Goal: Information Seeking & Learning: Find specific fact

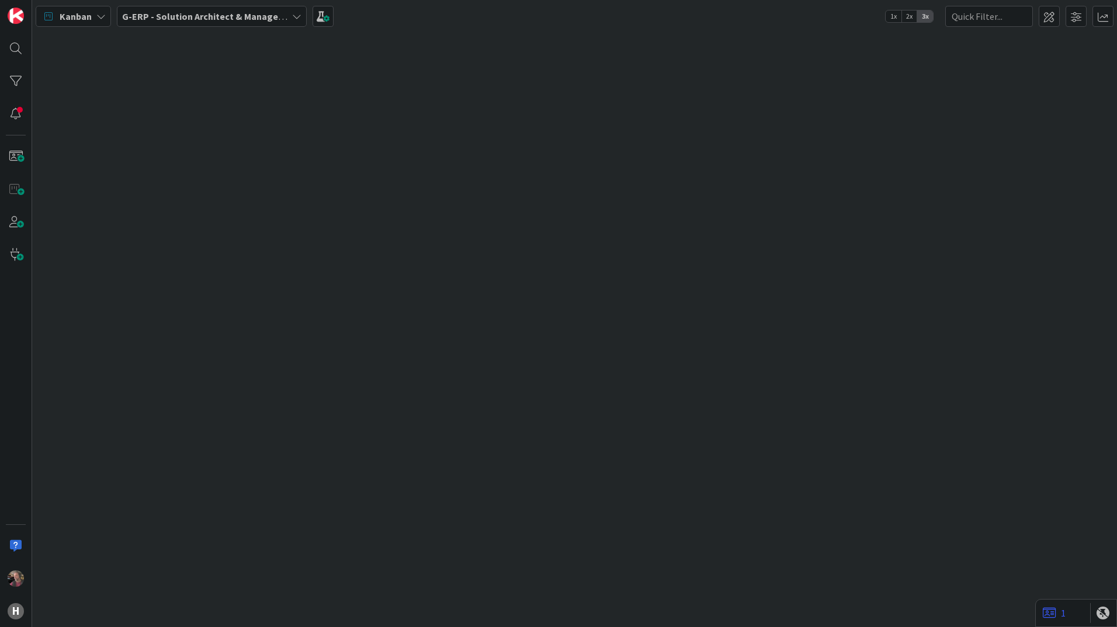
click at [230, 17] on b "G-ERP - Solution Architect & Management" at bounding box center [211, 17] width 179 height 12
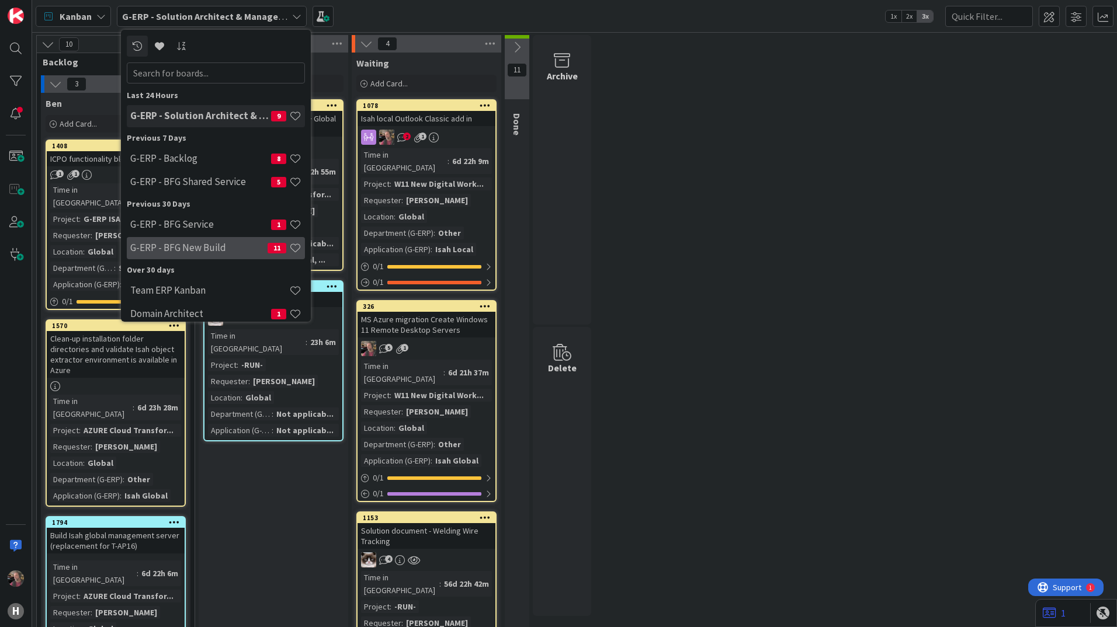
click at [216, 246] on h4 "G-ERP - BFG New Build" at bounding box center [198, 248] width 137 height 12
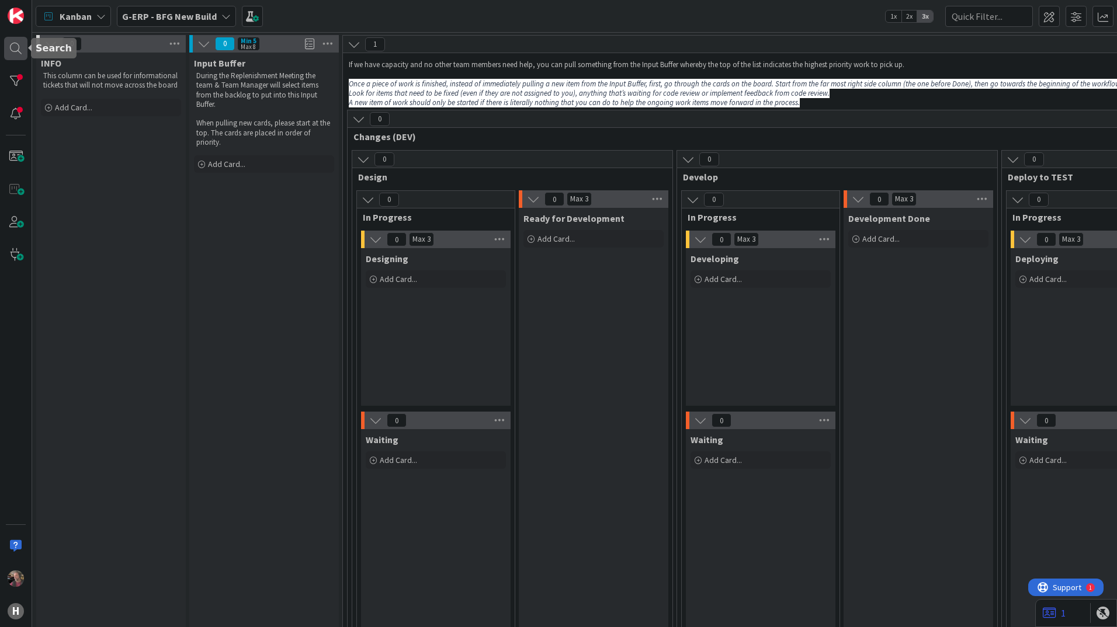
click at [18, 48] on div at bounding box center [15, 48] width 23 height 23
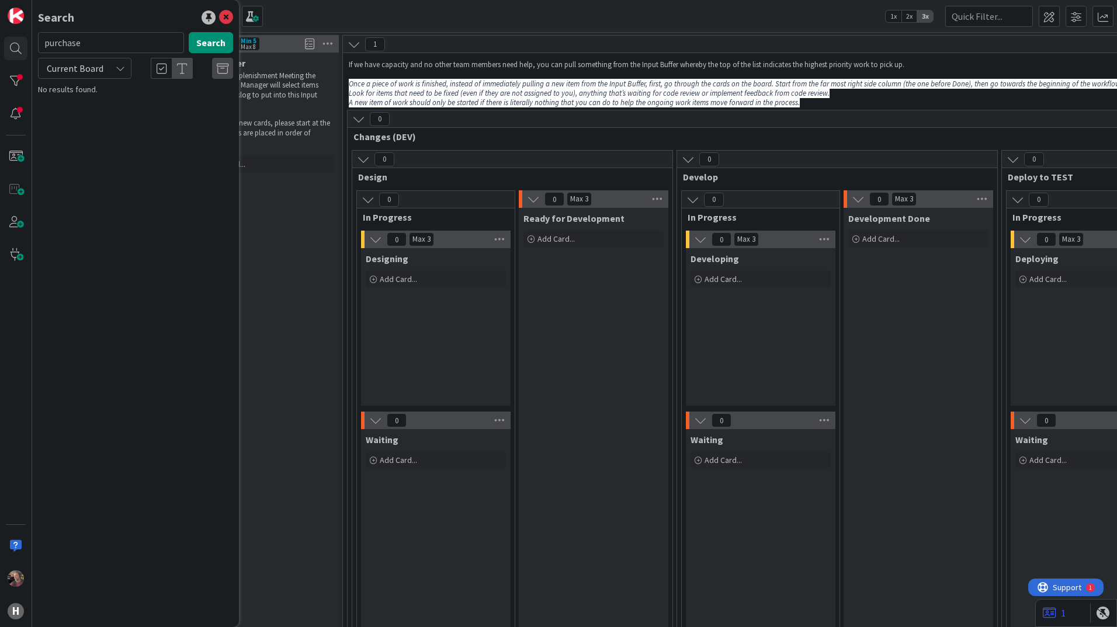
type input "purchase"
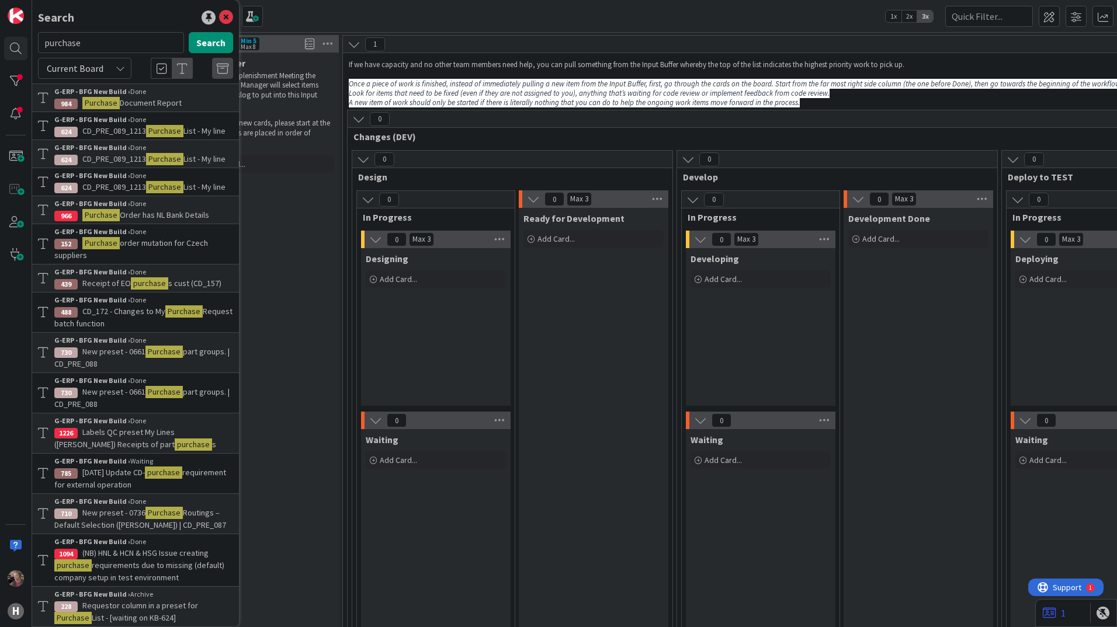
click at [369, 22] on div "Kanban G-ERP - BFG New Build 1x 2x 3x" at bounding box center [574, 16] width 1085 height 32
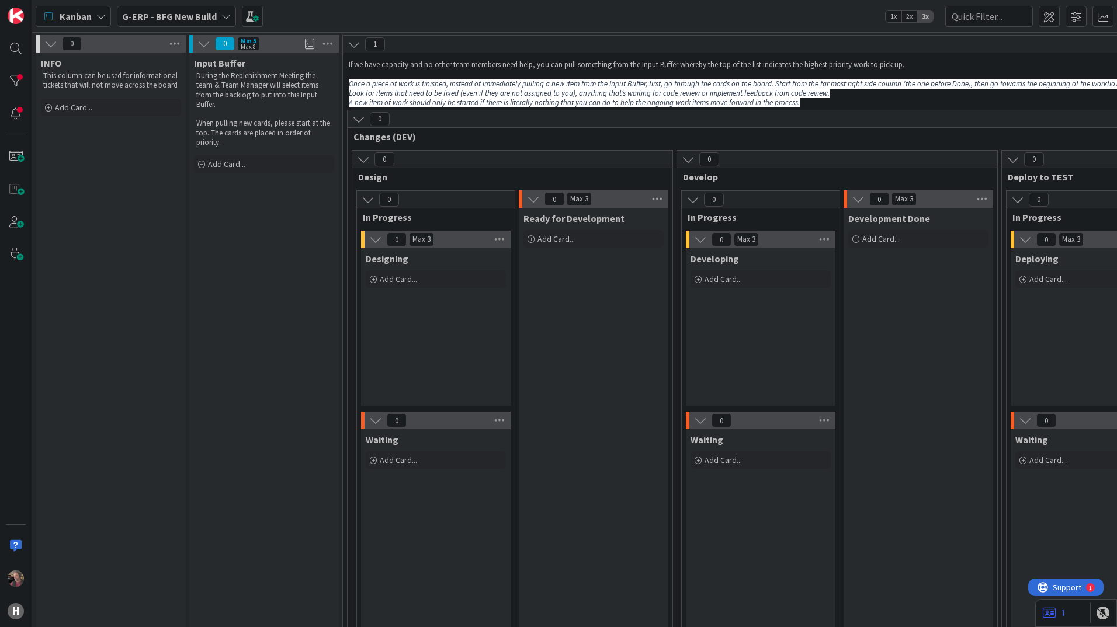
click at [217, 16] on div "G-ERP - BFG New Build" at bounding box center [176, 16] width 119 height 21
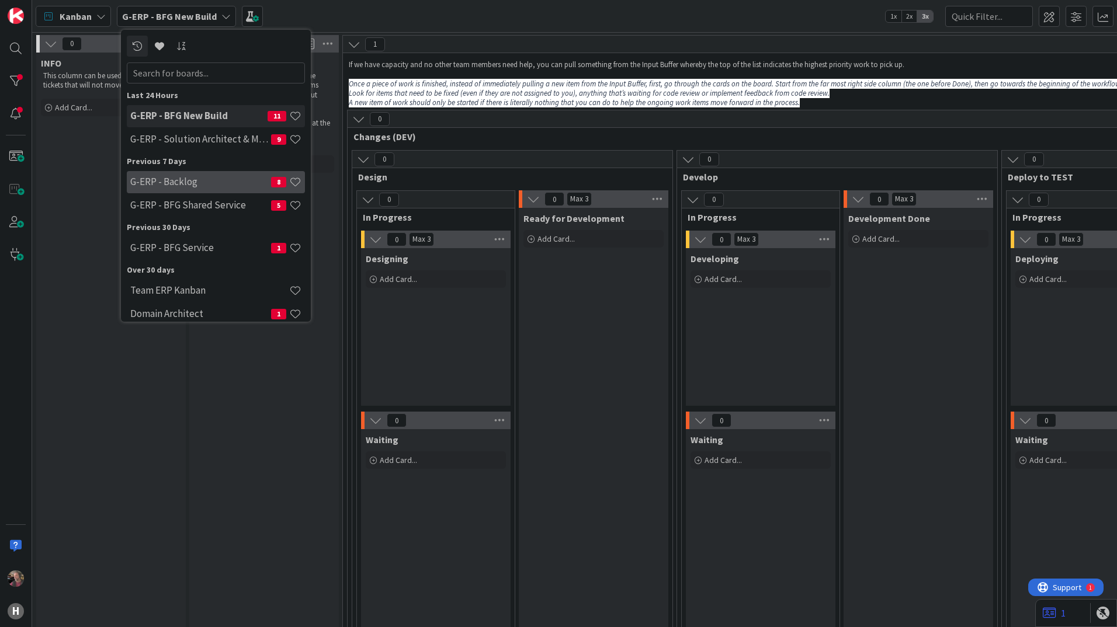
click at [182, 180] on h4 "G-ERP - Backlog" at bounding box center [200, 182] width 141 height 12
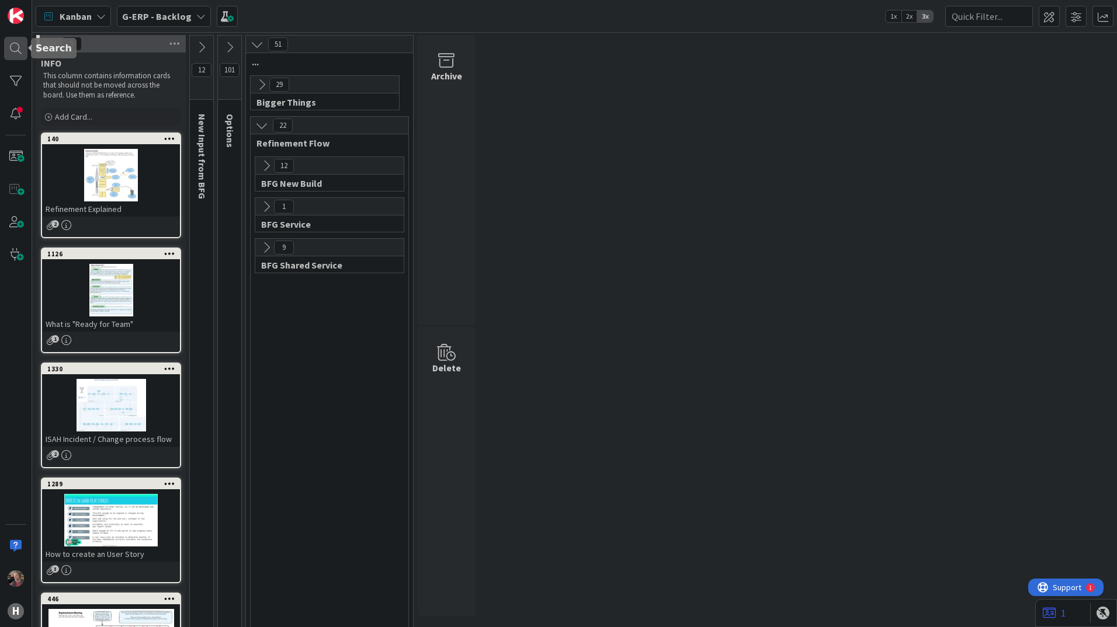
click at [16, 49] on div at bounding box center [15, 48] width 23 height 23
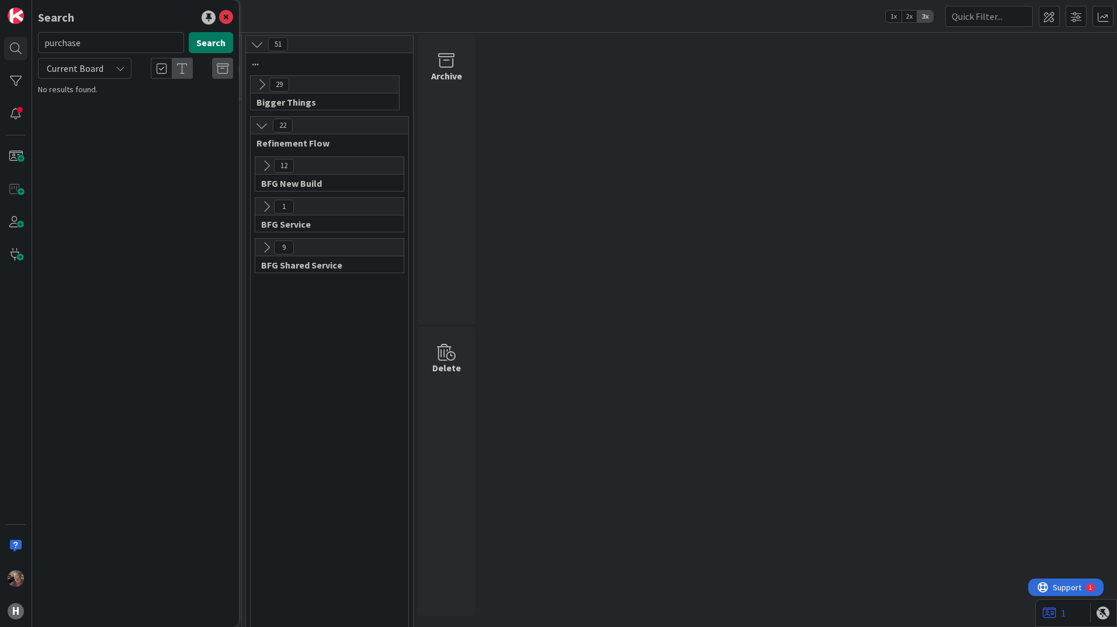
click at [204, 49] on button "Search" at bounding box center [211, 42] width 44 height 21
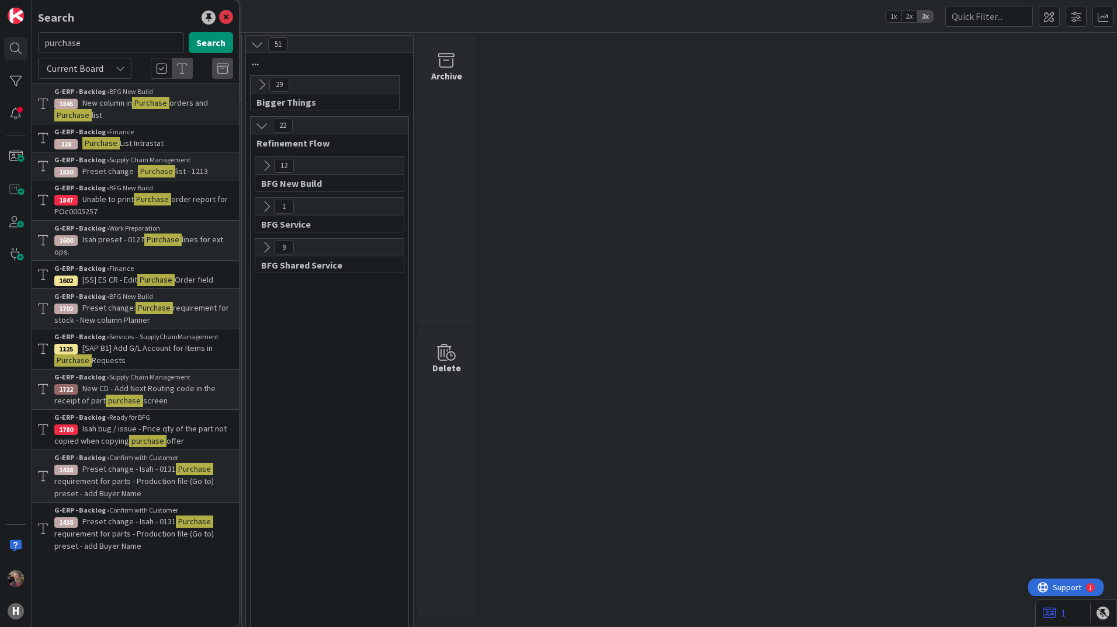
click at [203, 201] on span "order report for POc0005257" at bounding box center [140, 205] width 173 height 23
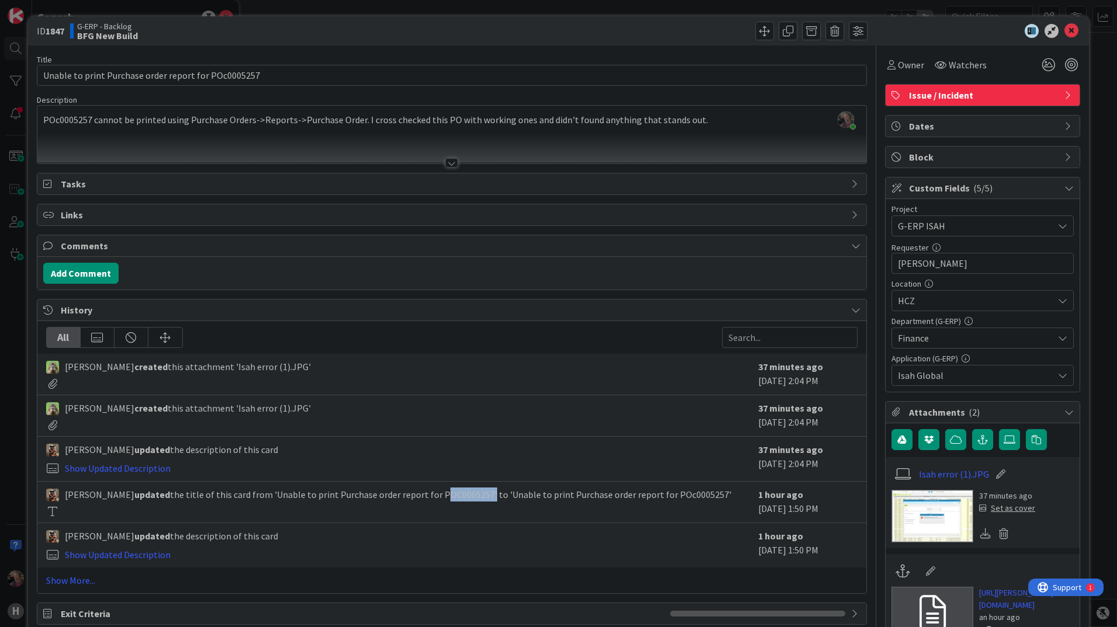
drag, startPoint x: 416, startPoint y: 496, endPoint x: 464, endPoint y: 498, distance: 47.3
click at [464, 498] on span "[PERSON_NAME] updated the title of this card from 'Unable to print Purchase ord…" at bounding box center [398, 495] width 666 height 14
copy span "POC0005257"
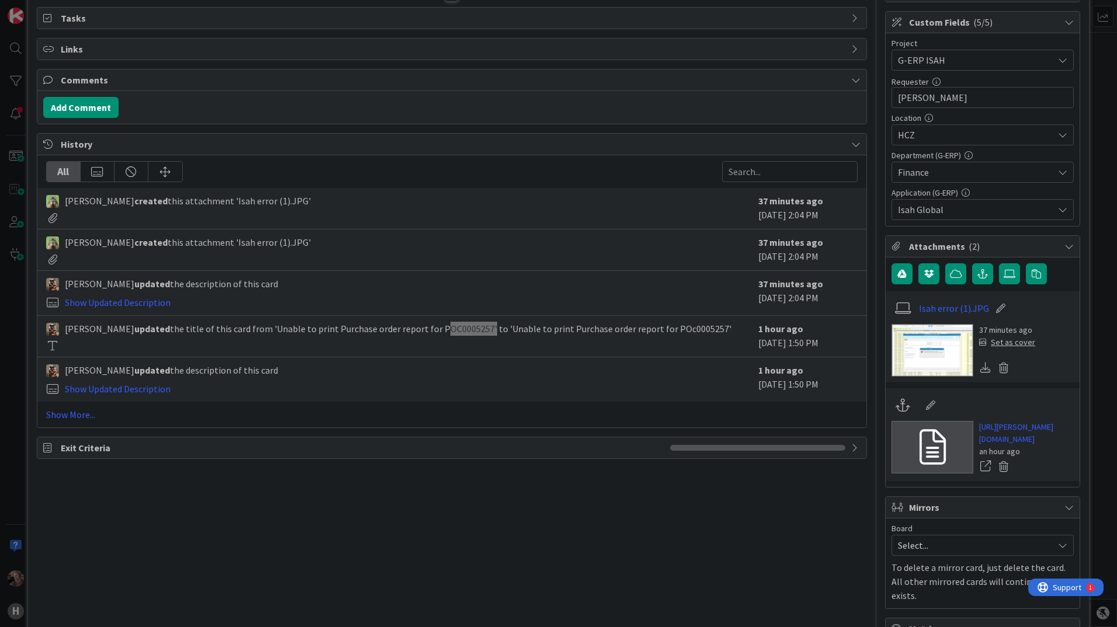
scroll to position [175, 0]
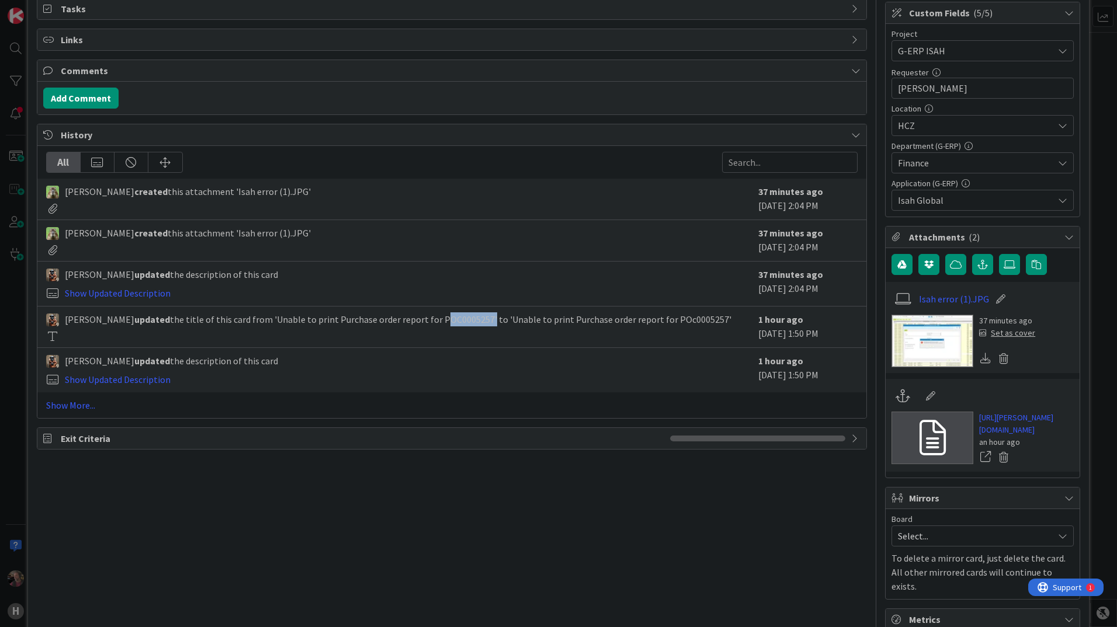
click at [923, 339] on img at bounding box center [932, 341] width 82 height 53
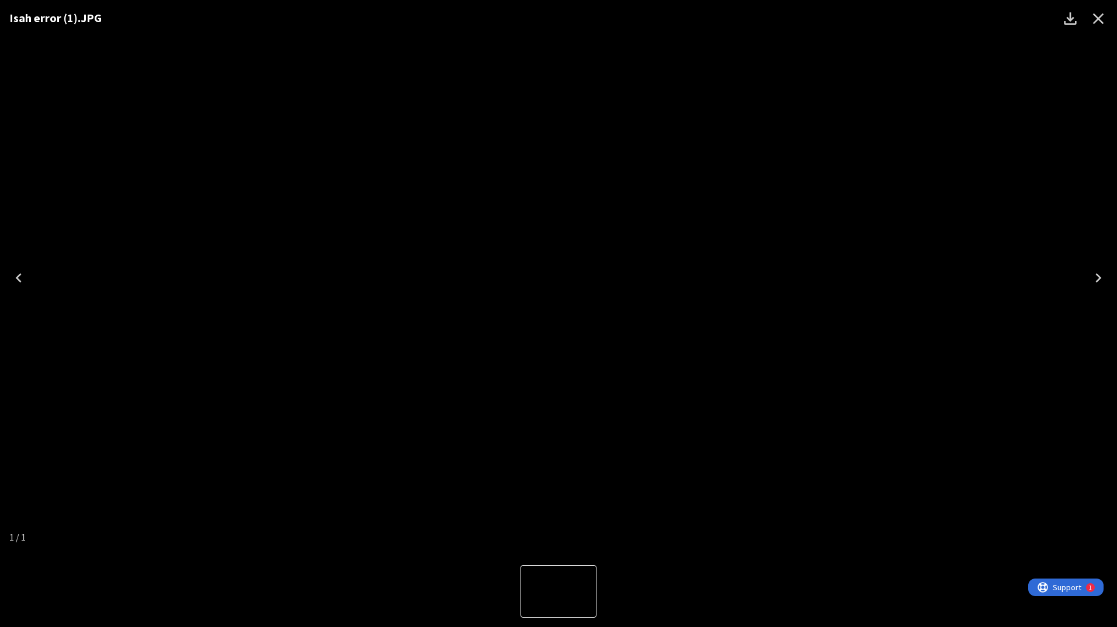
click at [1104, 273] on icon "Next" at bounding box center [1098, 278] width 19 height 19
click at [1102, 273] on icon "Next" at bounding box center [1098, 278] width 19 height 19
click at [1099, 274] on icon "Next" at bounding box center [1098, 278] width 19 height 19
drag, startPoint x: 1100, startPoint y: 13, endPoint x: 1092, endPoint y: 23, distance: 12.5
click at [1100, 16] on icon "Close" at bounding box center [1098, 18] width 19 height 19
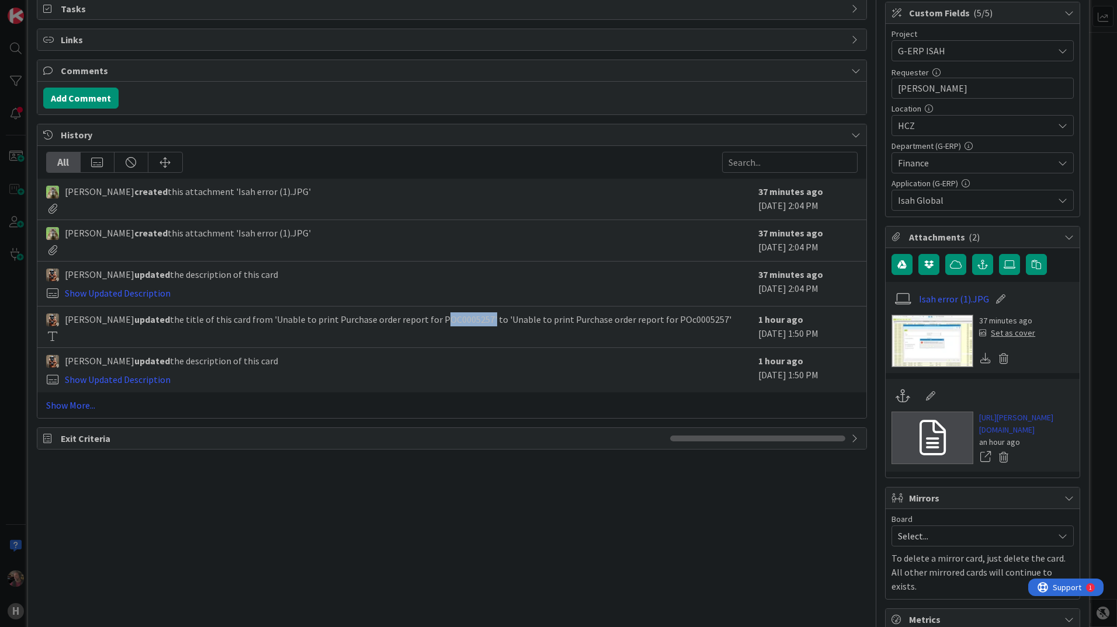
click at [1007, 435] on link "[URL][PERSON_NAME][DOMAIN_NAME]" at bounding box center [1026, 424] width 95 height 25
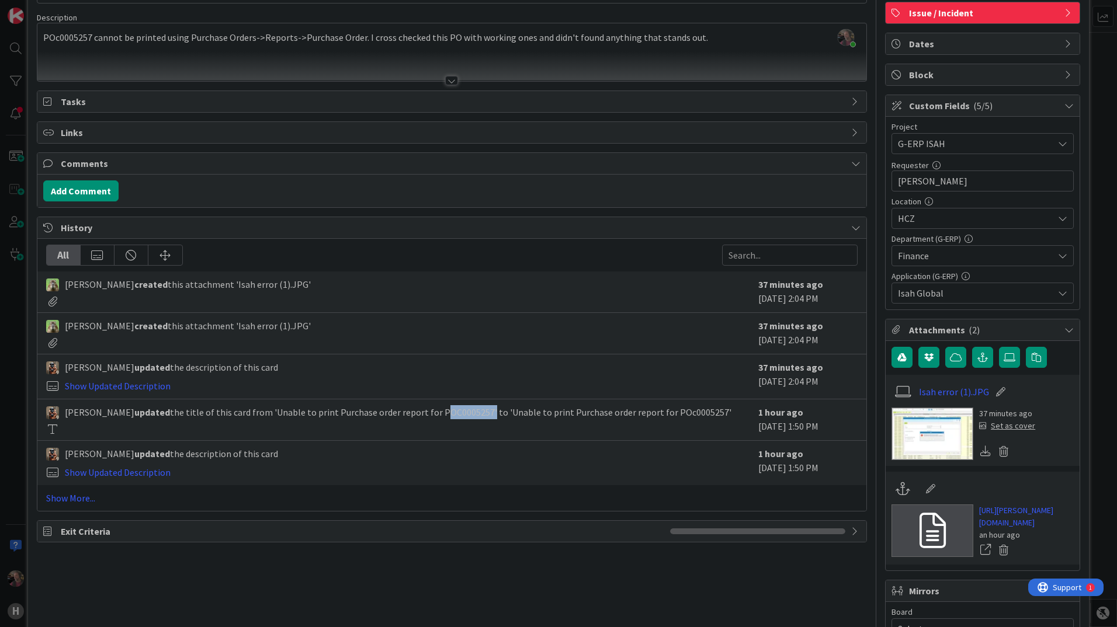
scroll to position [0, 0]
